Goal: Transaction & Acquisition: Purchase product/service

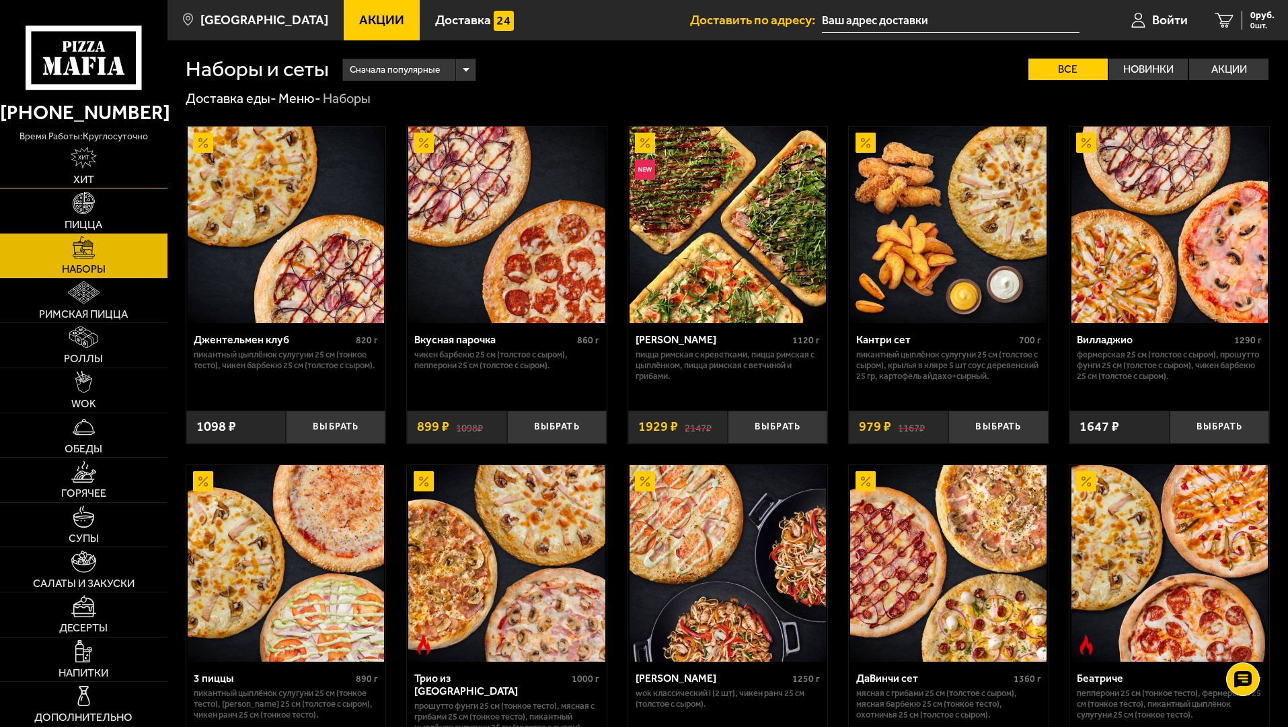
scroll to position [538, 0]
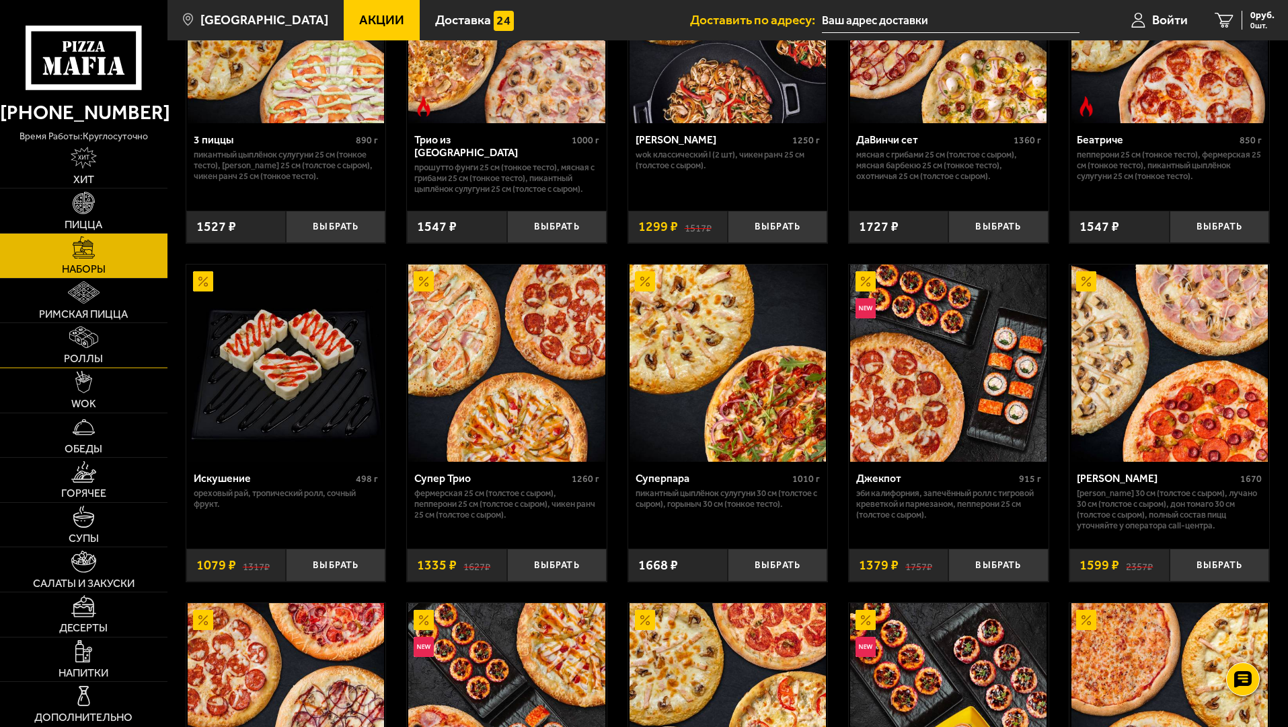
click at [79, 356] on span "Роллы" at bounding box center [83, 358] width 39 height 11
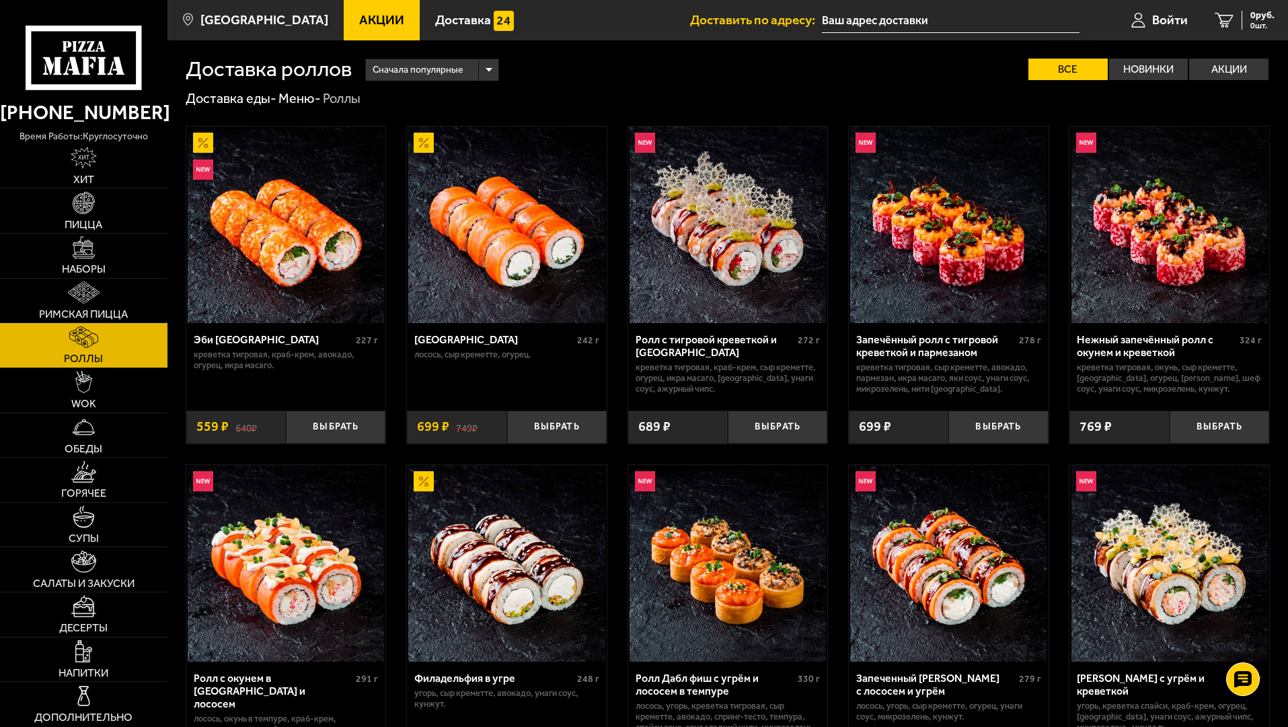
click at [499, 254] on img at bounding box center [506, 224] width 196 height 196
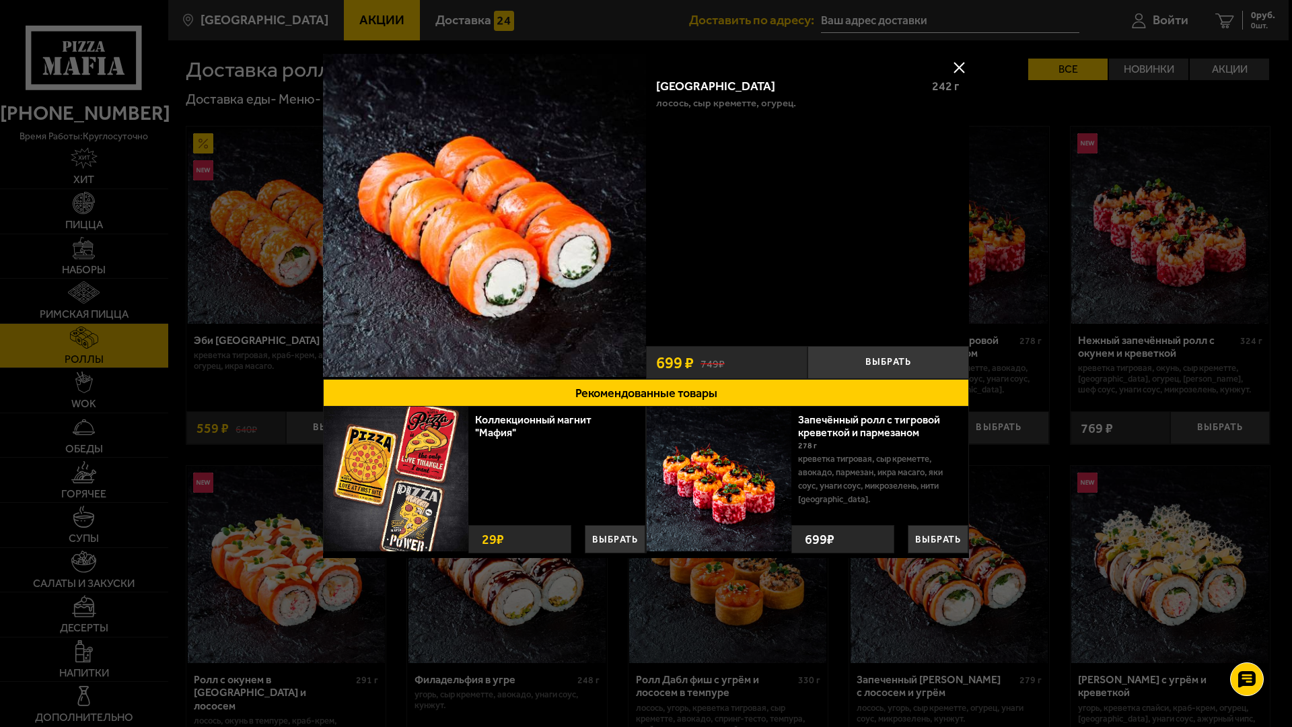
click at [225, 270] on div at bounding box center [646, 363] width 1292 height 727
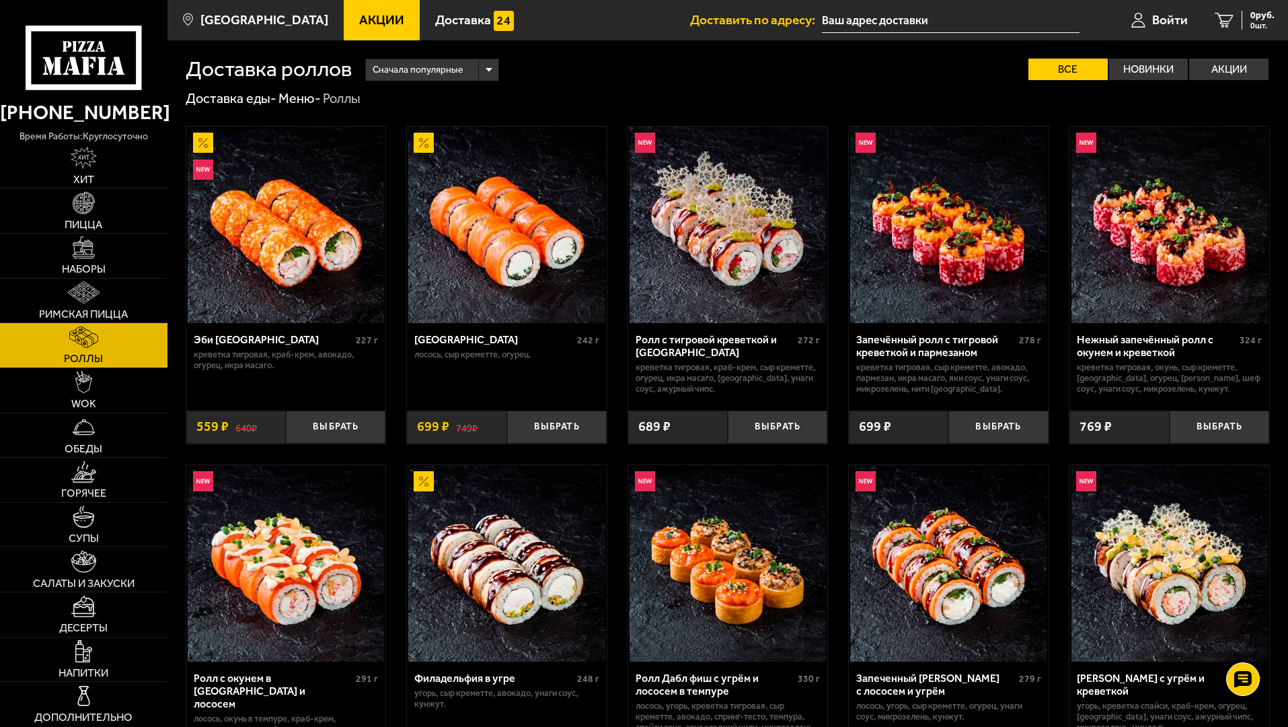
click at [240, 302] on img at bounding box center [286, 224] width 196 height 196
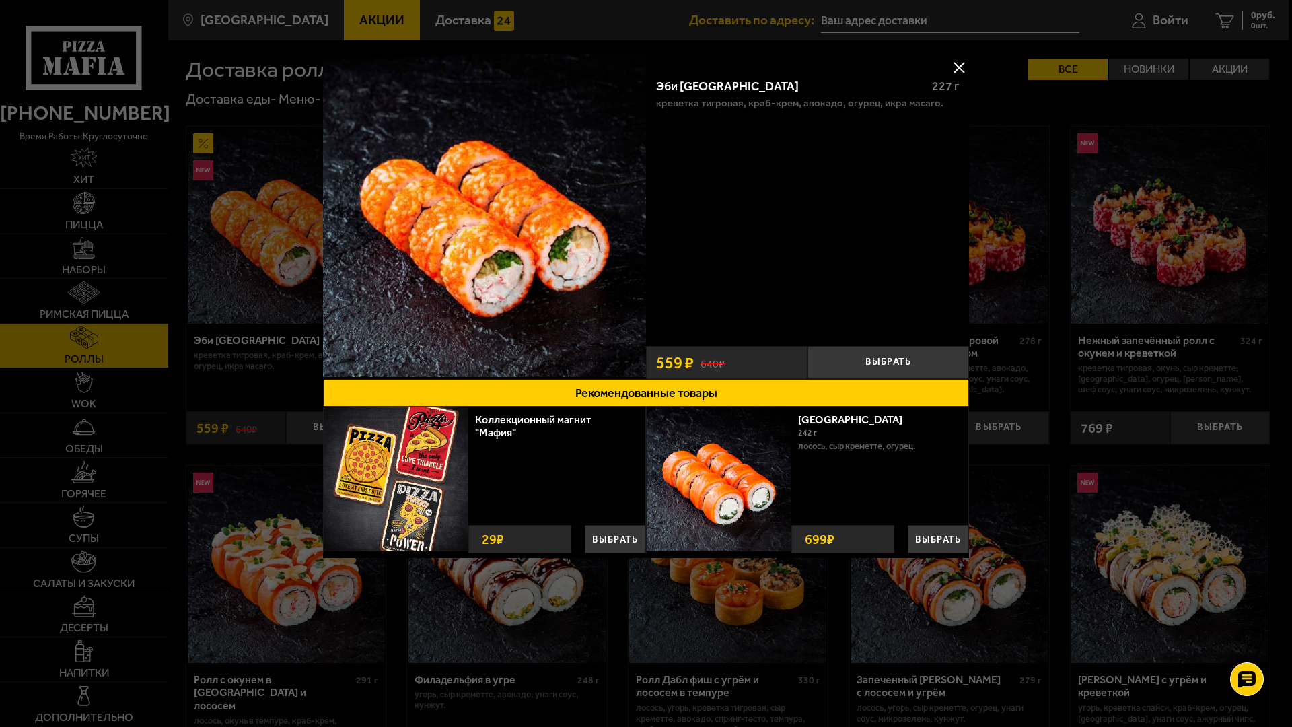
click at [954, 61] on button at bounding box center [959, 67] width 20 height 20
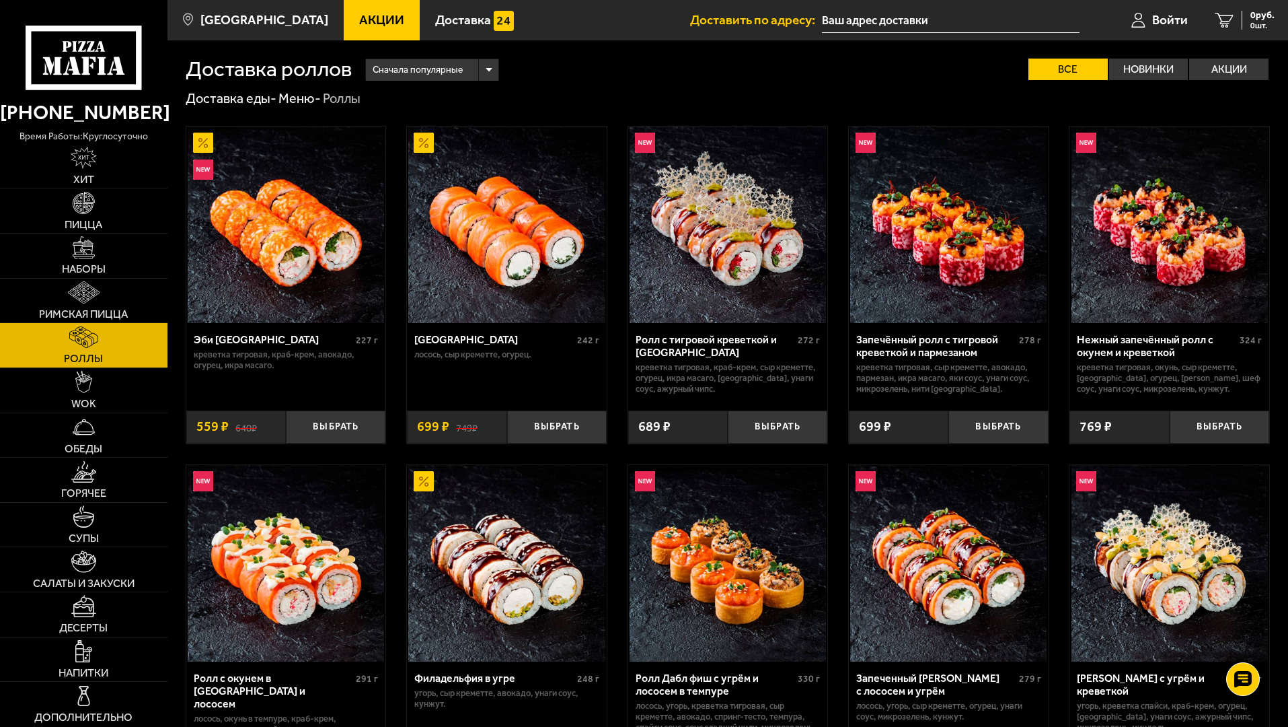
click at [927, 241] on img at bounding box center [948, 224] width 196 height 196
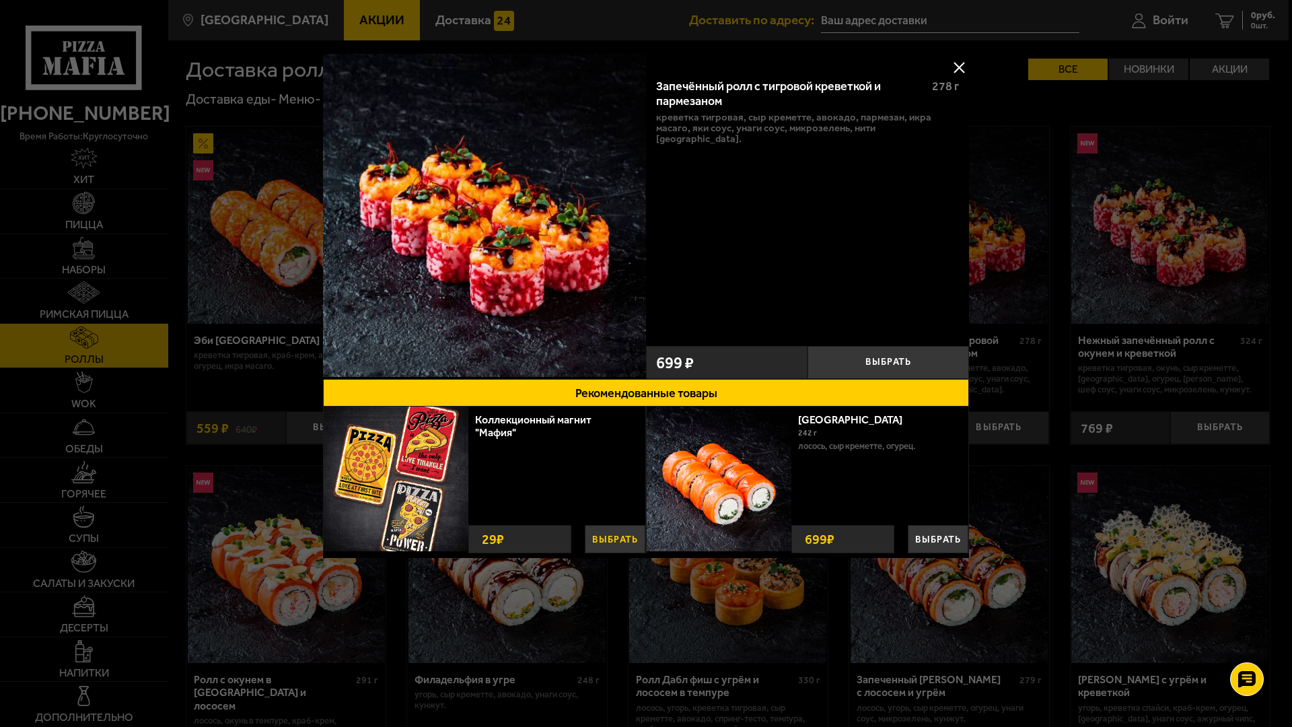
click at [615, 541] on button "Выбрать" at bounding box center [615, 539] width 61 height 28
click at [584, 539] on button "−" at bounding box center [587, 537] width 24 height 32
click at [957, 66] on button at bounding box center [959, 67] width 20 height 20
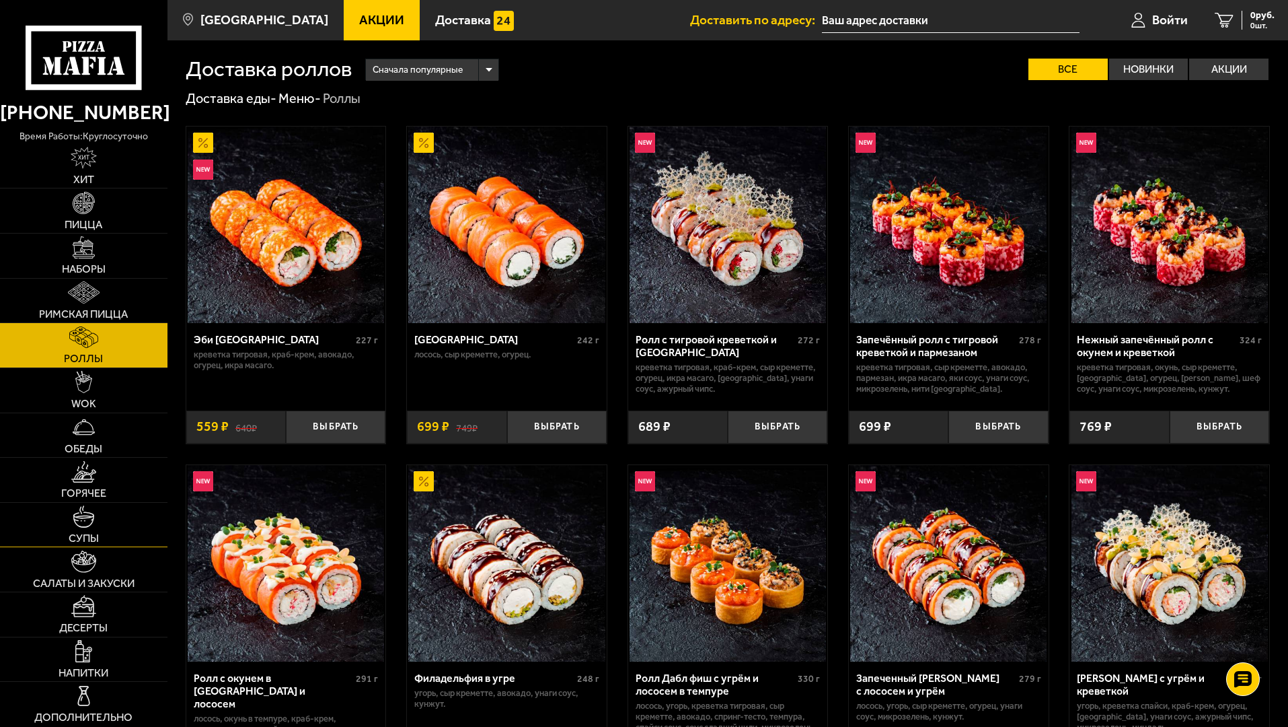
drag, startPoint x: 109, startPoint y: 523, endPoint x: 172, endPoint y: 532, distance: 63.3
click at [110, 523] on link "Супы" at bounding box center [84, 525] width 168 height 44
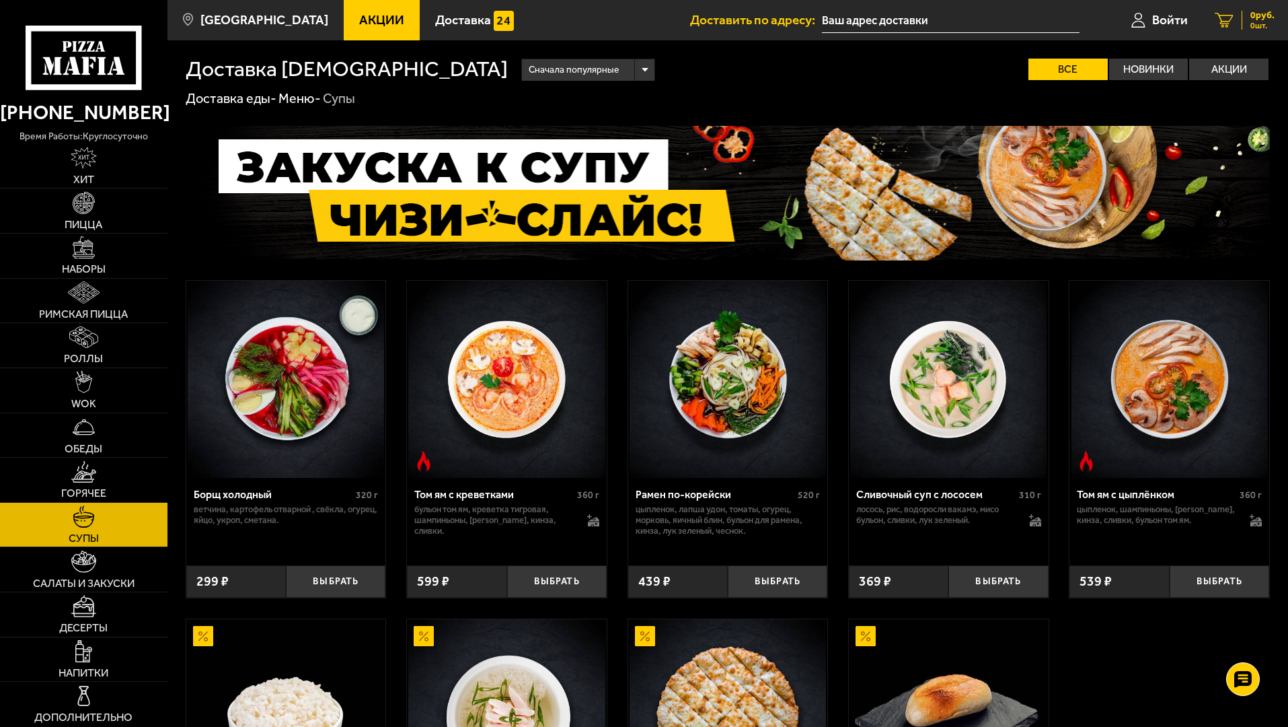
click at [1221, 0] on link "0 руб. 0 шт." at bounding box center [1245, 20] width 87 height 40
